Goal: Navigation & Orientation: Find specific page/section

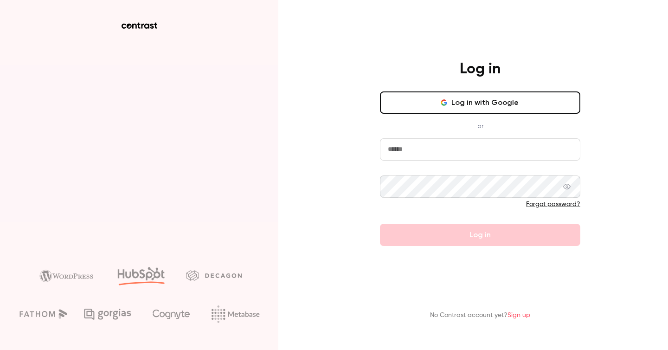
click at [445, 143] on input "email" at bounding box center [480, 149] width 200 height 22
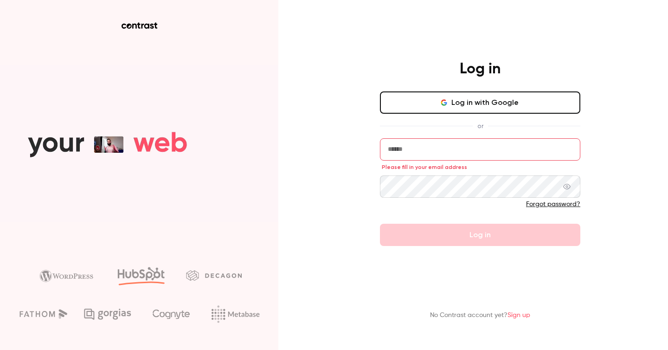
type input "**********"
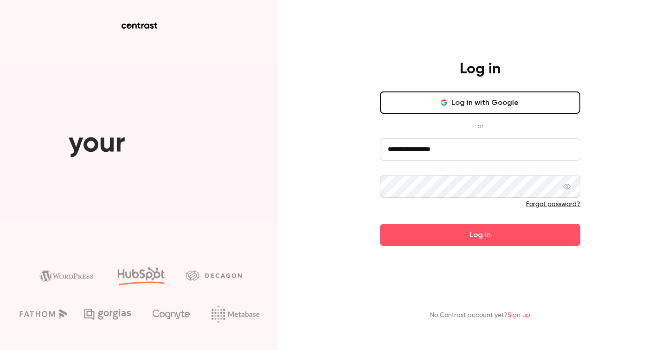
click at [380, 224] on button "Log in" at bounding box center [480, 235] width 200 height 22
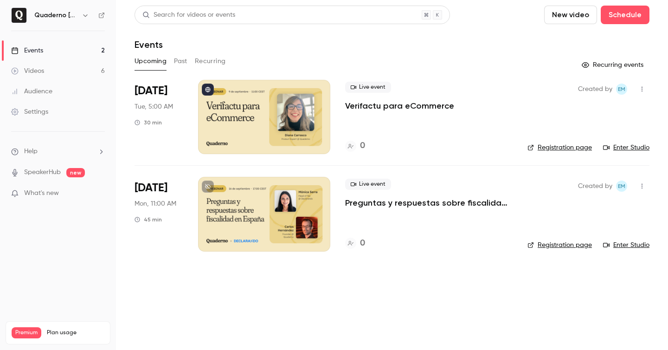
click at [84, 16] on icon "button" at bounding box center [85, 15] width 7 height 7
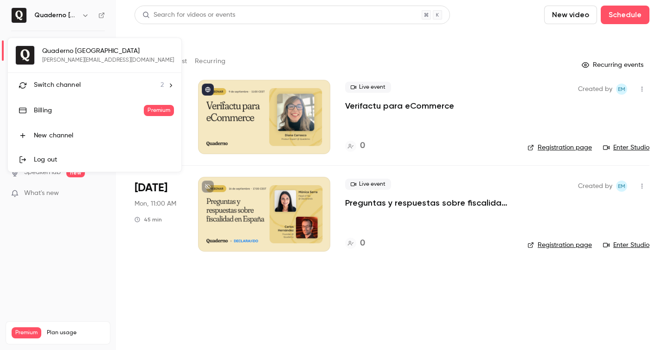
click at [158, 189] on div at bounding box center [334, 175] width 668 height 350
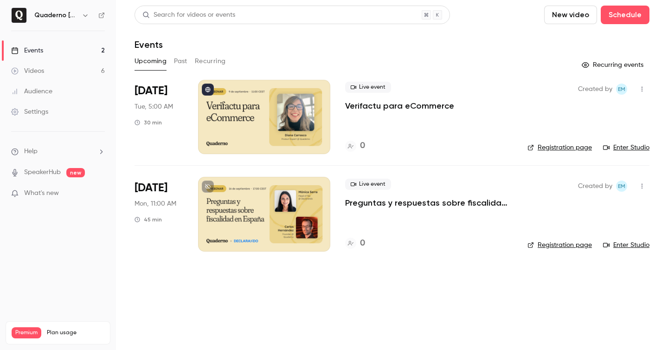
click at [167, 188] on span "[DATE]" at bounding box center [151, 188] width 33 height 15
click at [158, 205] on span "Mon, 11:00 AM" at bounding box center [156, 203] width 42 height 9
click at [93, 15] on div "Quaderno [GEOGRAPHIC_DATA]" at bounding box center [58, 15] width 94 height 16
click at [83, 15] on icon "button" at bounding box center [85, 15] width 7 height 7
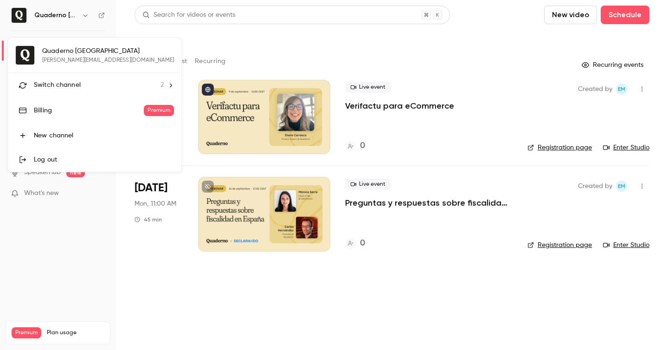
click at [68, 59] on div "Quaderno [GEOGRAPHIC_DATA] [PERSON_NAME][EMAIL_ADDRESS][DOMAIN_NAME] Switch cha…" at bounding box center [95, 105] width 174 height 134
click at [73, 85] on span "Switch channel" at bounding box center [57, 85] width 47 height 10
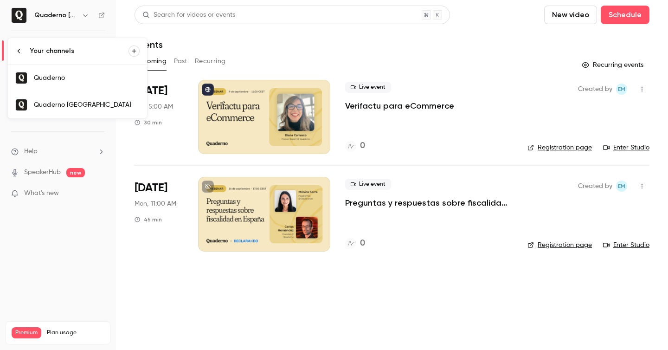
click at [66, 79] on div "Quaderno" at bounding box center [87, 77] width 106 height 9
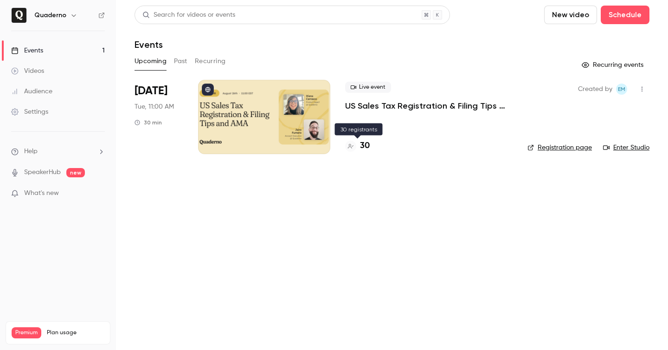
click at [365, 145] on h4 "30" at bounding box center [365, 146] width 10 height 13
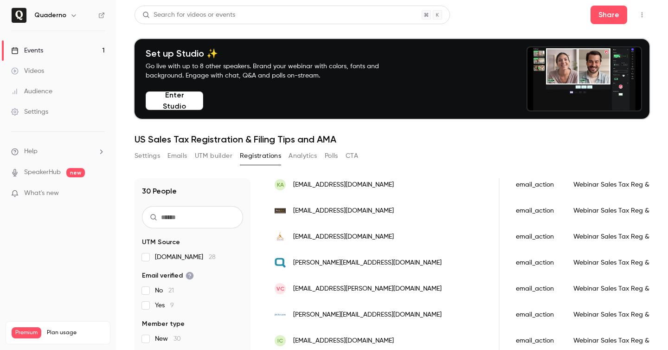
scroll to position [611, 0]
